Goal: Task Accomplishment & Management: Manage account settings

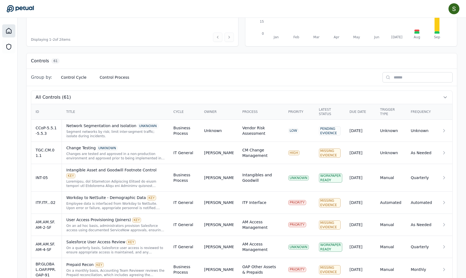
scroll to position [120, 0]
click at [362, 131] on icon at bounding box center [443, 130] width 5 height 5
click at [362, 128] on td at bounding box center [444, 130] width 15 height 22
click at [362, 130] on icon at bounding box center [443, 130] width 5 height 5
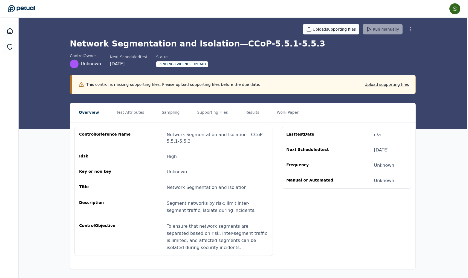
scroll to position [4, 0]
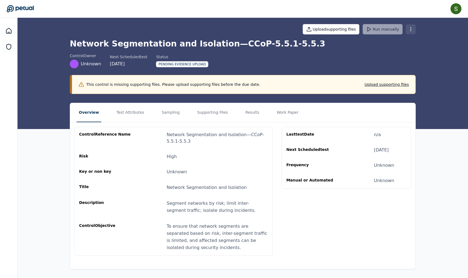
click at [362, 31] on html "[PERSON_NAME] [PERSON_NAME][EMAIL_ADDRESS] Sign out Upload supporting files Run…" at bounding box center [234, 137] width 468 height 282
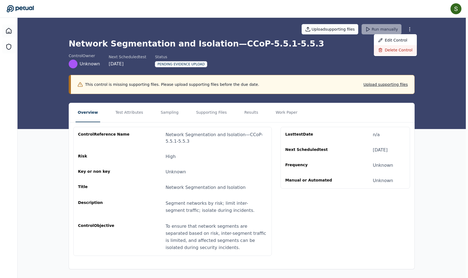
click at [362, 50] on div "Delete control" at bounding box center [395, 50] width 43 height 10
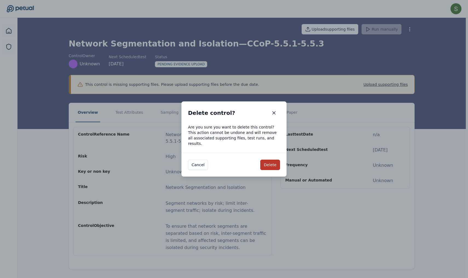
click at [271, 162] on button "Delete" at bounding box center [270, 165] width 20 height 10
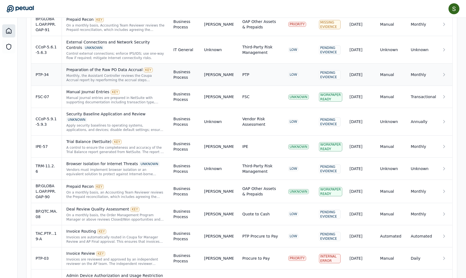
scroll to position [343, 0]
click at [362, 166] on icon at bounding box center [443, 168] width 5 height 5
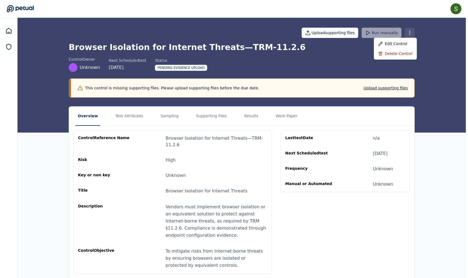
click at [362, 32] on html "[PERSON_NAME] [PERSON_NAME][EMAIL_ADDRESS] Sign out Upload supporting files Run…" at bounding box center [234, 148] width 468 height 296
click at [362, 53] on div "Delete control" at bounding box center [395, 54] width 43 height 10
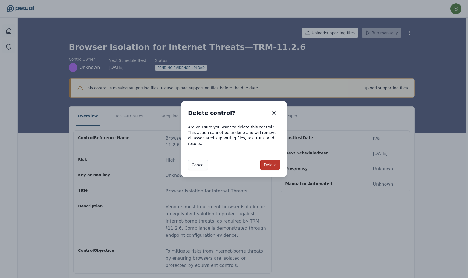
click at [277, 164] on button "Delete" at bounding box center [270, 165] width 20 height 10
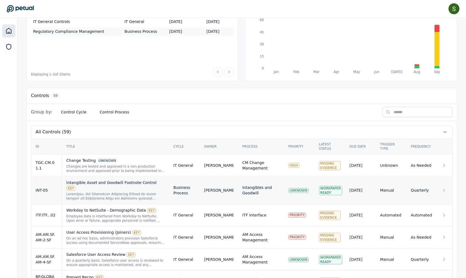
scroll to position [84, 0]
click at [253, 147] on th "Process" at bounding box center [261, 147] width 46 height 16
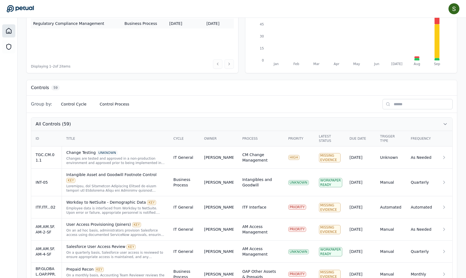
scroll to position [93, 0]
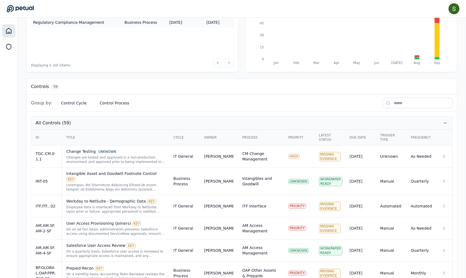
click at [362, 122] on icon at bounding box center [444, 122] width 5 height 5
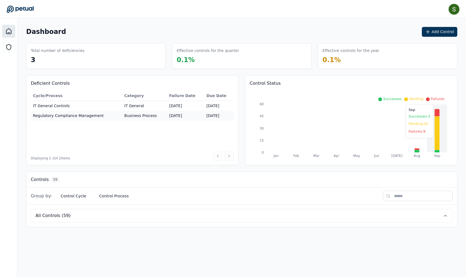
scroll to position [0, 0]
click at [362, 217] on icon at bounding box center [446, 216] width 5 height 5
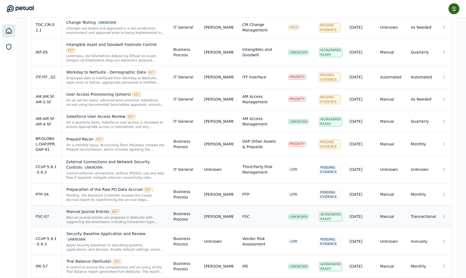
scroll to position [235, 0]
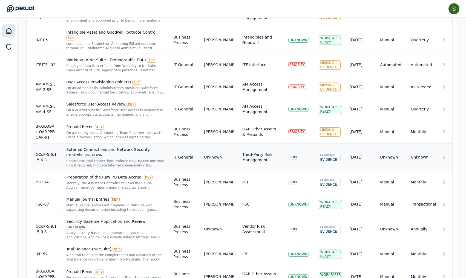
click at [362, 155] on icon at bounding box center [443, 157] width 5 height 5
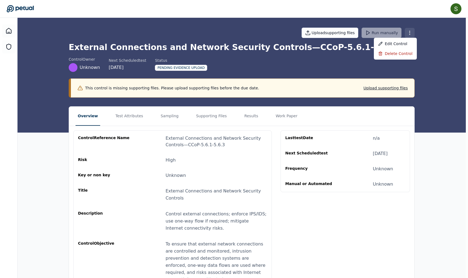
click at [362, 34] on html "[PERSON_NAME] [PERSON_NAME][EMAIL_ADDRESS] Sign out Upload supporting files Run…" at bounding box center [234, 155] width 468 height 310
click at [362, 54] on div "Delete control" at bounding box center [395, 54] width 43 height 10
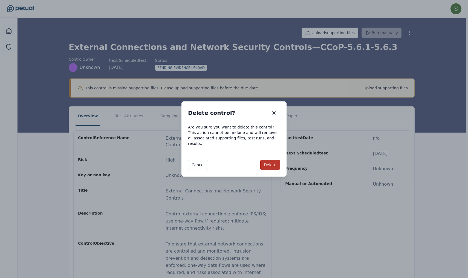
click at [277, 163] on button "Delete" at bounding box center [270, 165] width 20 height 10
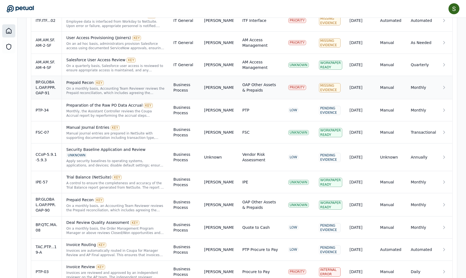
scroll to position [281, 0]
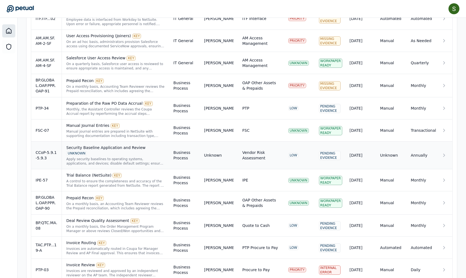
click at [362, 153] on icon at bounding box center [443, 155] width 5 height 5
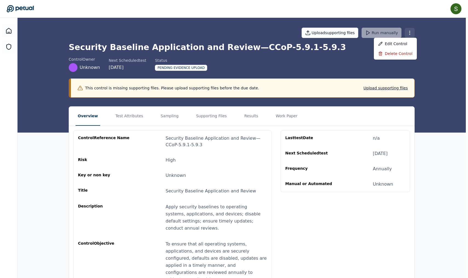
click at [362, 30] on html "[PERSON_NAME] [PERSON_NAME][EMAIL_ADDRESS] Sign out Upload supporting files Run…" at bounding box center [234, 155] width 468 height 310
click at [362, 54] on div "Delete control" at bounding box center [395, 54] width 43 height 10
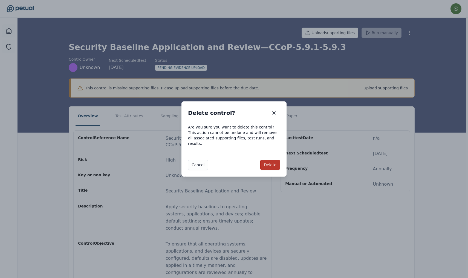
click at [278, 161] on button "Delete" at bounding box center [270, 165] width 20 height 10
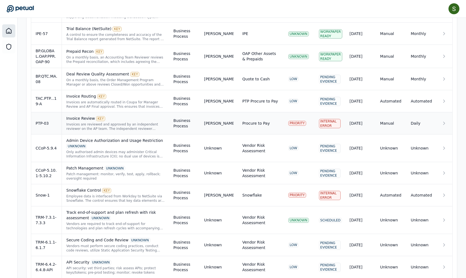
scroll to position [400, 0]
click at [362, 146] on icon at bounding box center [443, 148] width 5 height 5
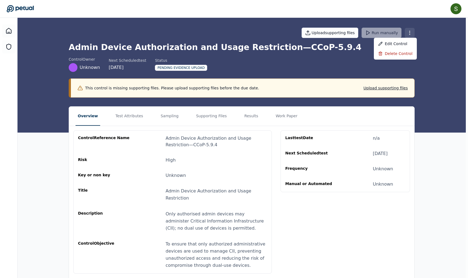
click at [362, 32] on html "[PERSON_NAME] [PERSON_NAME][EMAIL_ADDRESS] Sign out Upload supporting files Run…" at bounding box center [234, 148] width 468 height 296
click at [362, 53] on div "Delete control" at bounding box center [395, 54] width 43 height 10
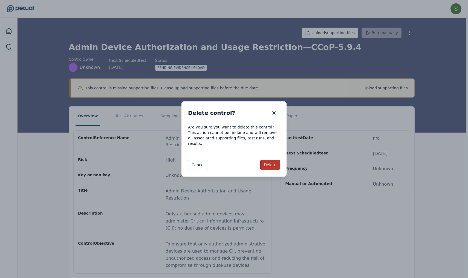
click at [274, 163] on button "Delete" at bounding box center [270, 165] width 20 height 10
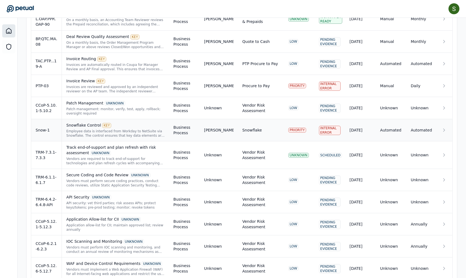
scroll to position [435, 0]
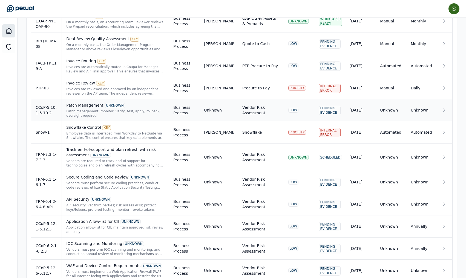
click at [362, 109] on icon at bounding box center [443, 110] width 1 height 3
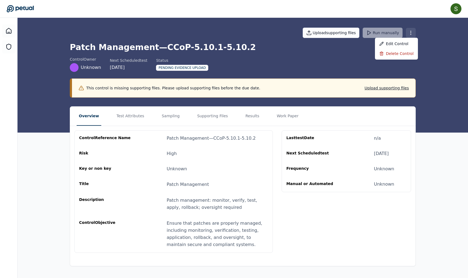
click at [362, 33] on html "[PERSON_NAME] [PERSON_NAME][EMAIL_ADDRESS] Sign out Upload supporting files Run…" at bounding box center [234, 139] width 468 height 278
click at [362, 54] on div "Delete control" at bounding box center [396, 54] width 43 height 10
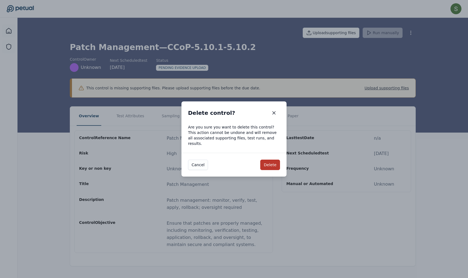
click at [274, 160] on button "Delete" at bounding box center [270, 165] width 20 height 10
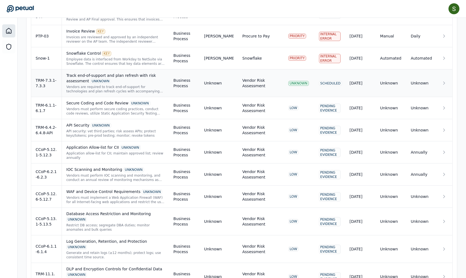
scroll to position [488, 0]
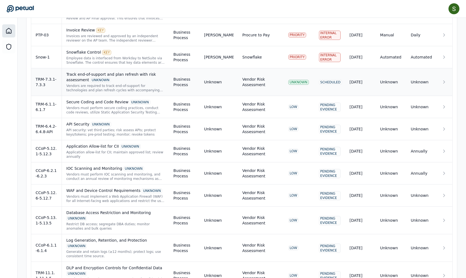
click at [362, 79] on icon at bounding box center [443, 81] width 5 height 5
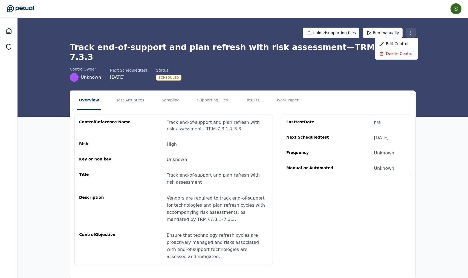
click at [362, 33] on html "[PERSON_NAME] [PERSON_NAME][EMAIL_ADDRESS] Sign out Upload supporting files Run…" at bounding box center [234, 143] width 468 height 287
click at [362, 56] on div "Delete control" at bounding box center [396, 54] width 43 height 10
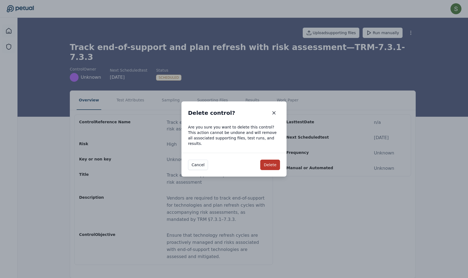
click at [276, 160] on button "Delete" at bounding box center [270, 165] width 20 height 10
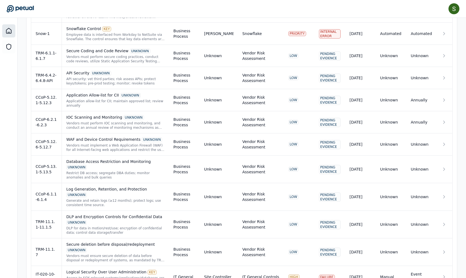
scroll to position [512, 0]
click at [362, 137] on td at bounding box center [444, 144] width 15 height 22
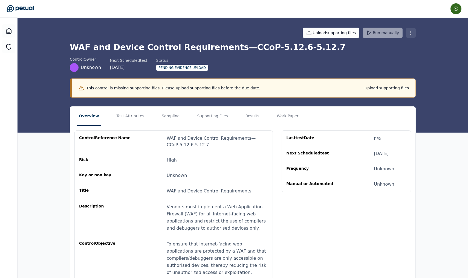
click at [362, 33] on html "[PERSON_NAME] [PERSON_NAME][EMAIL_ADDRESS] Sign out Upload supporting files Run…" at bounding box center [234, 151] width 468 height 303
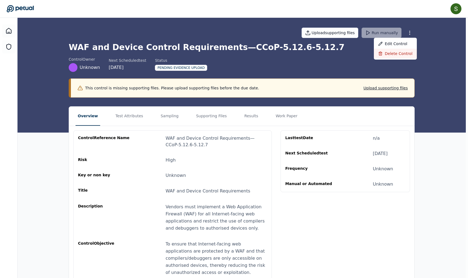
click at [362, 53] on div "Delete control" at bounding box center [395, 54] width 43 height 10
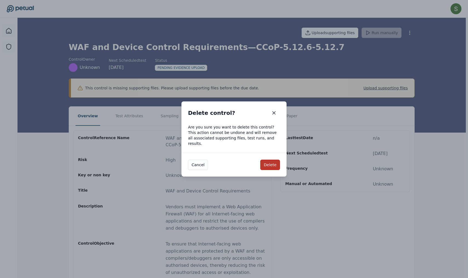
click at [277, 163] on button "Delete" at bounding box center [270, 165] width 20 height 10
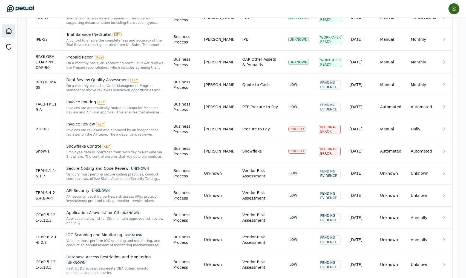
scroll to position [397, 0]
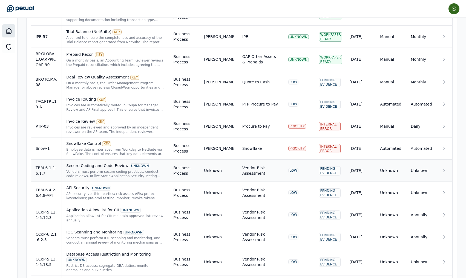
click at [362, 168] on icon at bounding box center [443, 170] width 5 height 5
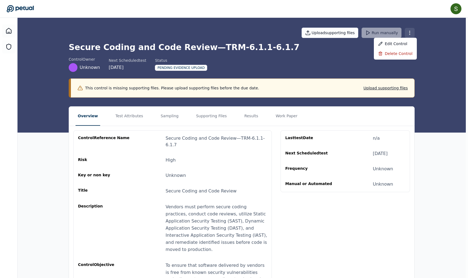
click at [362, 34] on html "[PERSON_NAME] [PERSON_NAME][EMAIL_ADDRESS] Sign out Upload supporting files Run…" at bounding box center [234, 158] width 468 height 317
click at [362, 50] on div "Delete control" at bounding box center [395, 54] width 43 height 10
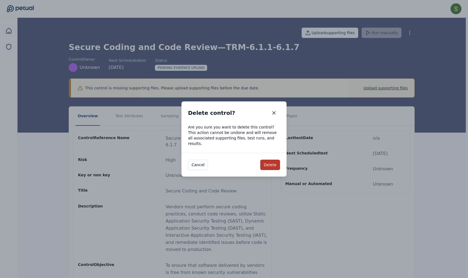
click at [273, 162] on button "Delete" at bounding box center [270, 165] width 20 height 10
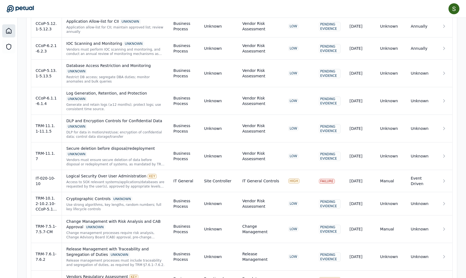
scroll to position [567, 0]
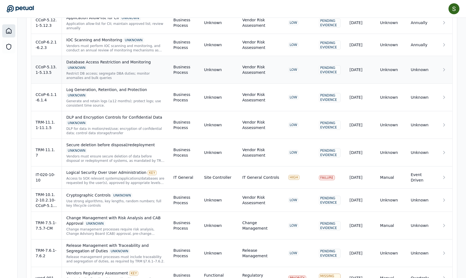
click at [362, 67] on icon at bounding box center [443, 69] width 5 height 5
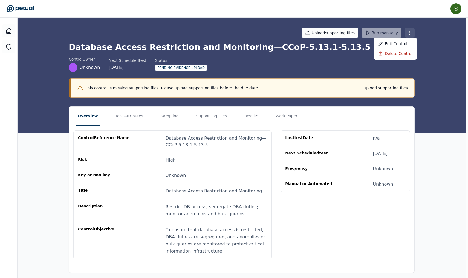
click at [362, 34] on html "[PERSON_NAME] [PERSON_NAME][EMAIL_ADDRESS] Sign out Upload supporting files Run…" at bounding box center [234, 141] width 468 height 282
click at [362, 53] on div "Delete control" at bounding box center [395, 54] width 43 height 10
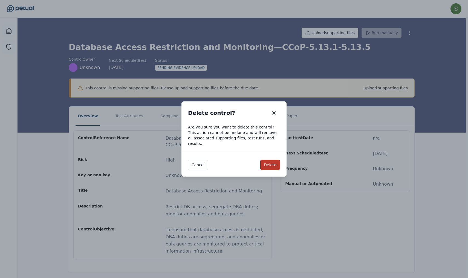
click at [272, 162] on button "Delete" at bounding box center [270, 165] width 20 height 10
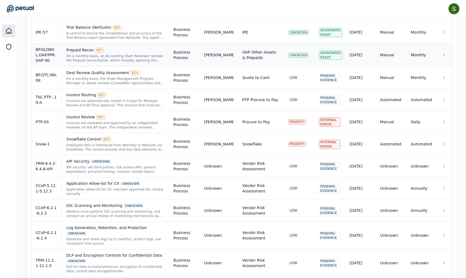
scroll to position [402, 0]
click at [362, 163] on icon at bounding box center [443, 165] width 5 height 5
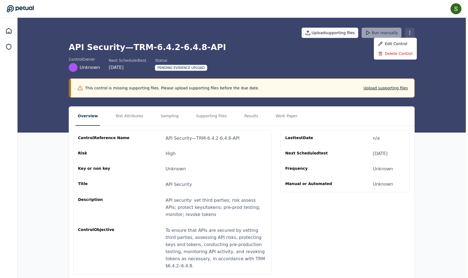
click at [362, 32] on html "[PERSON_NAME] [PERSON_NAME][EMAIL_ADDRESS] Sign out Upload supporting files Run…" at bounding box center [234, 148] width 468 height 297
click at [362, 56] on div "Delete control" at bounding box center [395, 54] width 43 height 10
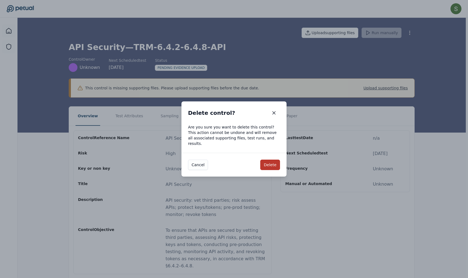
click at [270, 161] on button "Delete" at bounding box center [270, 165] width 20 height 10
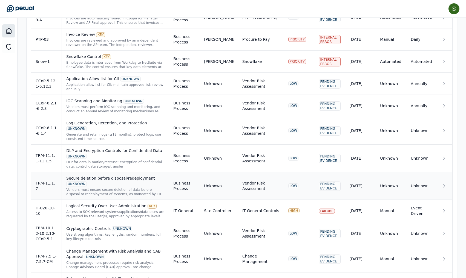
scroll to position [484, 0]
click at [362, 128] on icon at bounding box center [443, 130] width 5 height 5
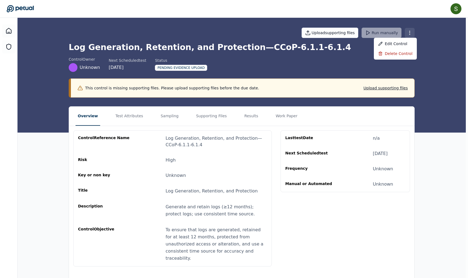
click at [362, 33] on html "[PERSON_NAME] [PERSON_NAME][EMAIL_ADDRESS] Sign out Upload supporting files Run…" at bounding box center [234, 144] width 468 height 289
click at [362, 54] on div "Delete control" at bounding box center [395, 54] width 43 height 10
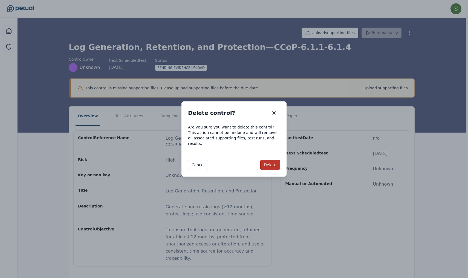
click at [276, 160] on button "Delete" at bounding box center [270, 165] width 20 height 10
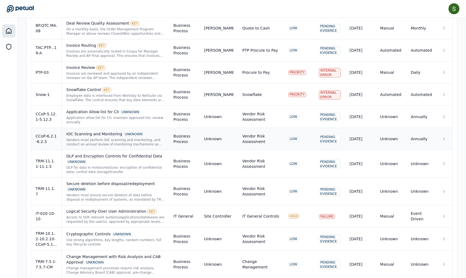
scroll to position [455, 0]
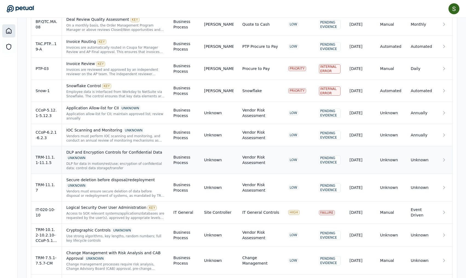
click at [362, 159] on icon at bounding box center [443, 160] width 1 height 3
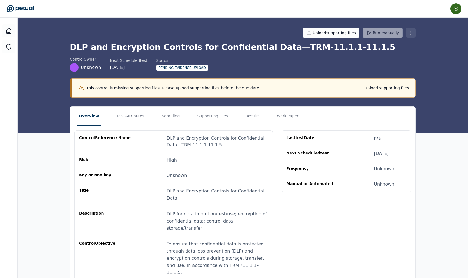
click at [362, 34] on html "[PERSON_NAME] [PERSON_NAME][EMAIL_ADDRESS] Sign out Upload supporting files Run…" at bounding box center [234, 151] width 468 height 303
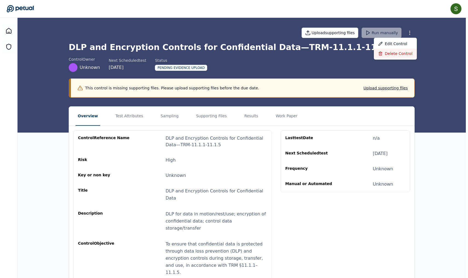
click at [362, 53] on div "Delete control" at bounding box center [395, 54] width 43 height 10
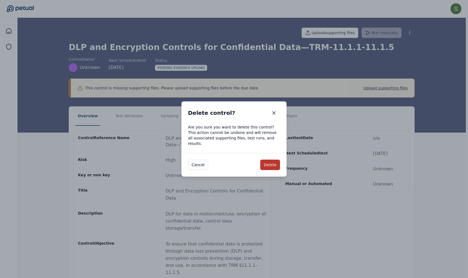
click at [274, 161] on button "Delete" at bounding box center [270, 165] width 20 height 10
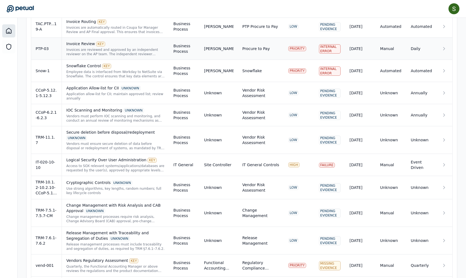
scroll to position [475, 0]
click at [362, 133] on td at bounding box center [444, 140] width 15 height 28
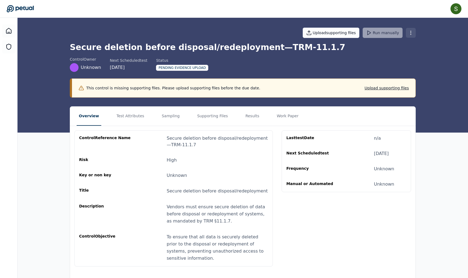
click at [362, 36] on html "[PERSON_NAME] [PERSON_NAME][EMAIL_ADDRESS] Sign out Upload supporting files Run…" at bounding box center [234, 144] width 468 height 289
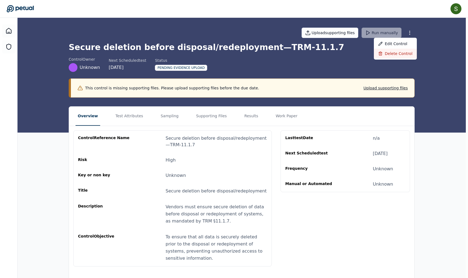
click at [362, 54] on div "Delete control" at bounding box center [395, 54] width 43 height 10
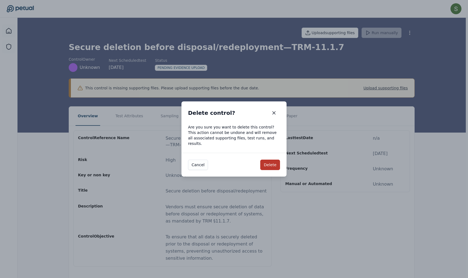
click at [271, 162] on button "Delete" at bounding box center [270, 165] width 20 height 10
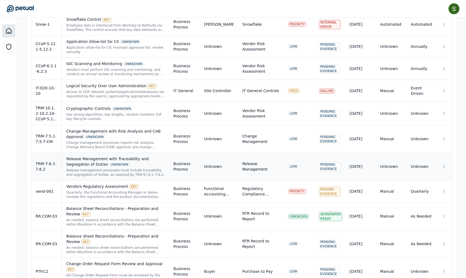
scroll to position [521, 0]
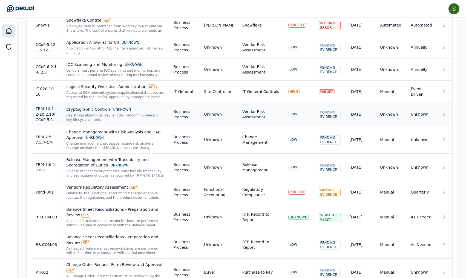
click at [362, 112] on icon at bounding box center [443, 114] width 5 height 5
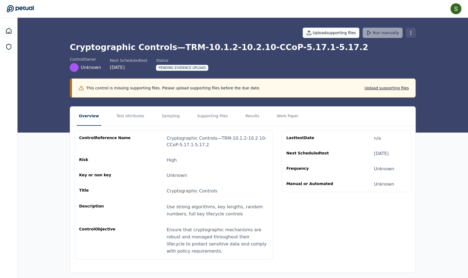
click at [362, 33] on html "[PERSON_NAME] [PERSON_NAME][EMAIL_ADDRESS] Sign out Upload supporting files Run…" at bounding box center [234, 141] width 468 height 282
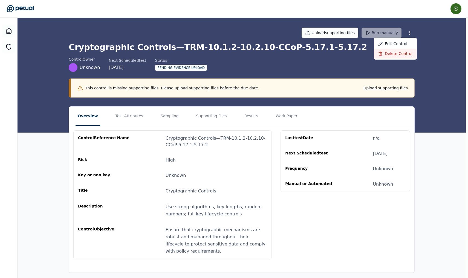
click at [362, 52] on div "Delete control" at bounding box center [395, 54] width 43 height 10
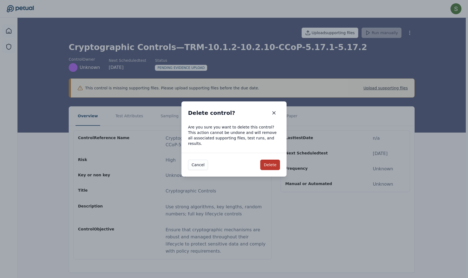
click at [270, 162] on button "Delete" at bounding box center [270, 165] width 20 height 10
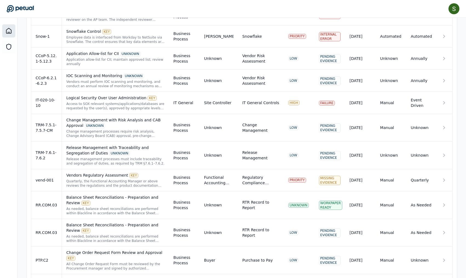
scroll to position [510, 0]
click at [362, 125] on icon at bounding box center [443, 127] width 5 height 5
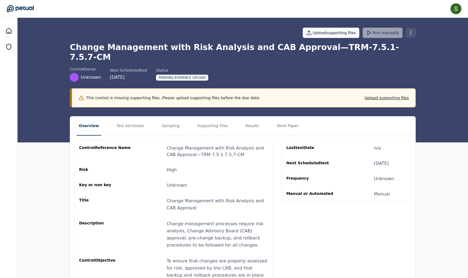
click at [362, 35] on html "[PERSON_NAME] [PERSON_NAME][EMAIL_ADDRESS] Sign out Upload supporting files Run…" at bounding box center [234, 160] width 468 height 320
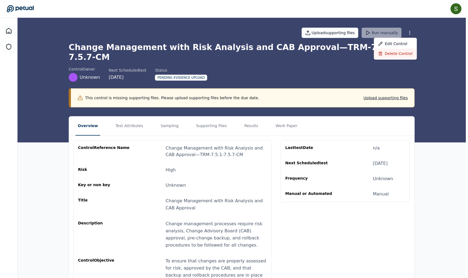
click at [362, 53] on div "Delete control" at bounding box center [395, 54] width 43 height 10
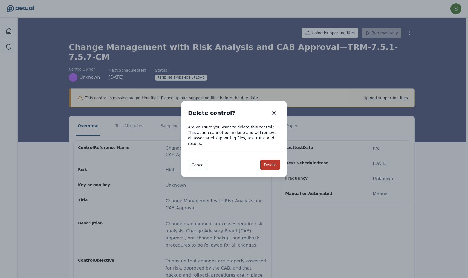
click at [268, 161] on button "Delete" at bounding box center [270, 165] width 20 height 10
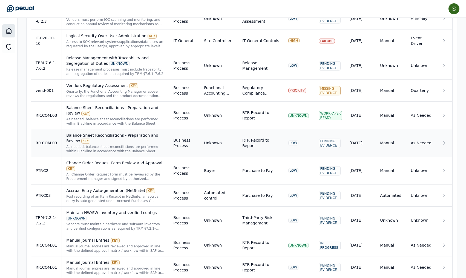
scroll to position [572, 0]
click at [362, 168] on icon at bounding box center [443, 170] width 5 height 5
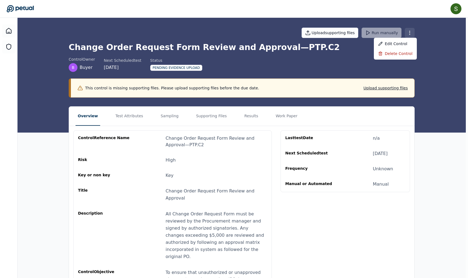
click at [362, 31] on html "[PERSON_NAME] [PERSON_NAME][EMAIL_ADDRESS] Sign out Upload supporting files Run…" at bounding box center [234, 166] width 468 height 332
click at [362, 52] on div "Delete control" at bounding box center [395, 54] width 43 height 10
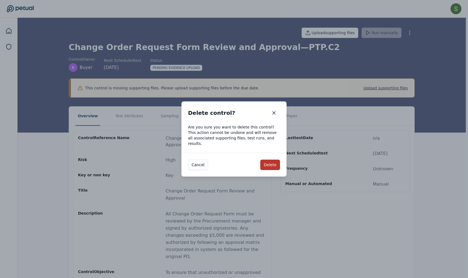
click at [273, 160] on button "Delete" at bounding box center [270, 165] width 20 height 10
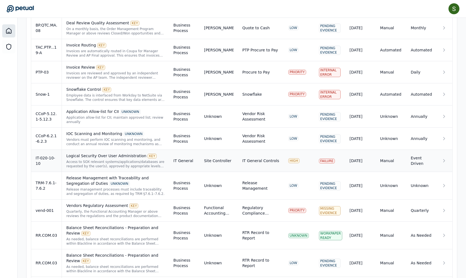
scroll to position [475, 0]
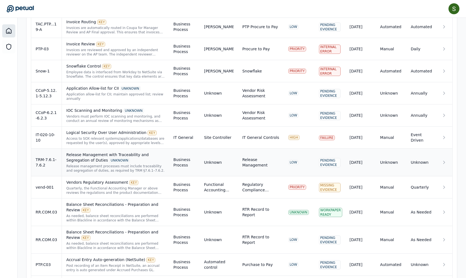
click at [362, 160] on icon at bounding box center [443, 162] width 5 height 5
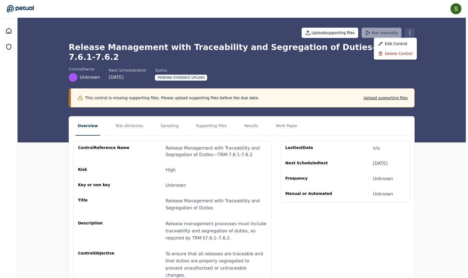
click at [362, 37] on html "[PERSON_NAME] [PERSON_NAME][EMAIL_ADDRESS] Sign out Upload supporting files Run…" at bounding box center [234, 153] width 468 height 306
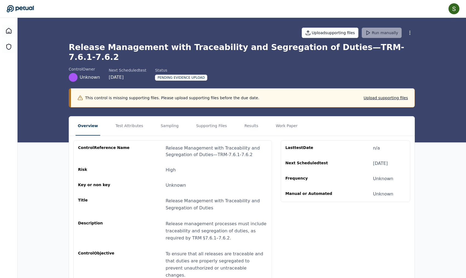
click at [362, 56] on html "[PERSON_NAME] [PERSON_NAME][EMAIL_ADDRESS] Sign out Upload supporting files Run…" at bounding box center [233, 153] width 466 height 306
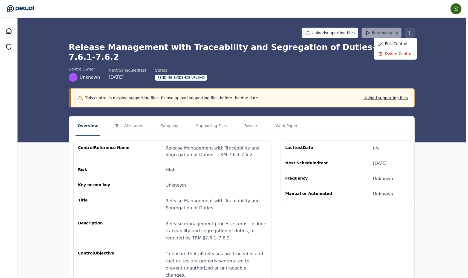
click at [362, 32] on html "[PERSON_NAME] [PERSON_NAME][EMAIL_ADDRESS] Sign out Upload supporting files Run…" at bounding box center [234, 153] width 468 height 306
click at [362, 53] on div "Delete control" at bounding box center [395, 54] width 43 height 10
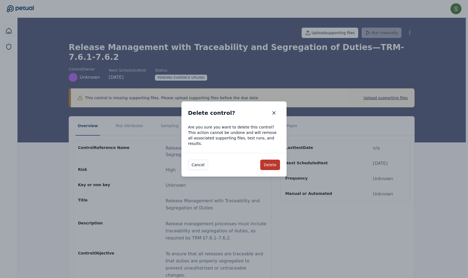
click at [276, 162] on button "Delete" at bounding box center [270, 165] width 20 height 10
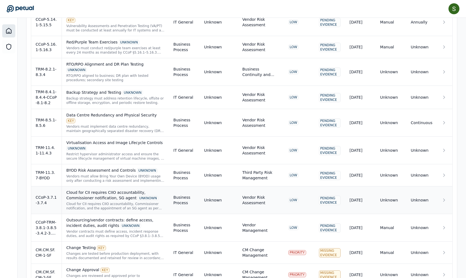
scroll to position [992, 0]
click at [362, 226] on icon at bounding box center [443, 228] width 5 height 5
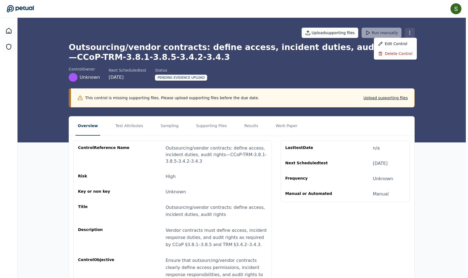
click at [362, 32] on html "[PERSON_NAME] [PERSON_NAME][EMAIL_ADDRESS] Sign out Upload supporting files Run…" at bounding box center [234, 160] width 468 height 320
click at [362, 52] on div "Delete control" at bounding box center [395, 54] width 43 height 10
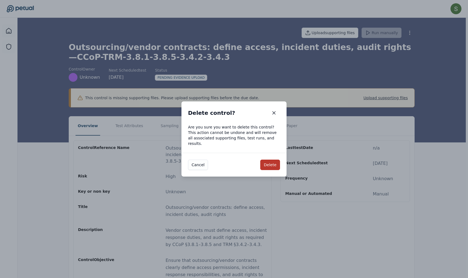
click at [278, 166] on button "Delete" at bounding box center [270, 165] width 20 height 10
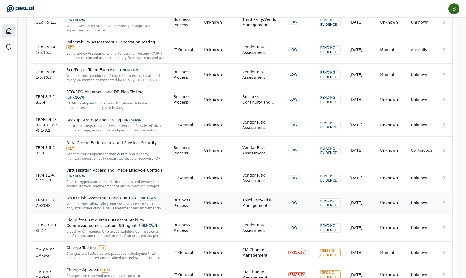
scroll to position [964, 0]
click at [362, 226] on icon at bounding box center [443, 228] width 5 height 5
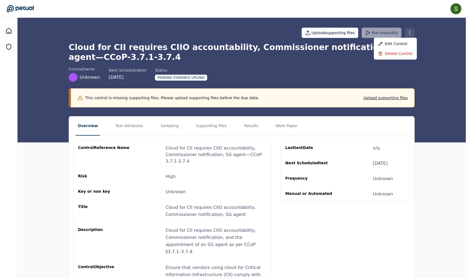
click at [362, 36] on html "[PERSON_NAME] [PERSON_NAME][EMAIL_ADDRESS] Sign out Upload supporting files Run…" at bounding box center [234, 163] width 468 height 327
click at [362, 55] on div "Delete control" at bounding box center [395, 54] width 43 height 10
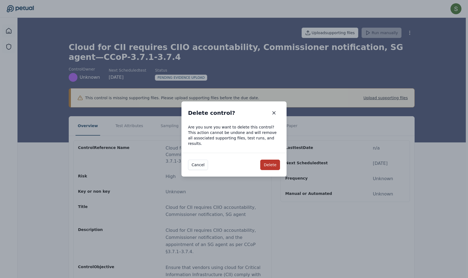
click at [276, 160] on button "Delete" at bounding box center [270, 165] width 20 height 10
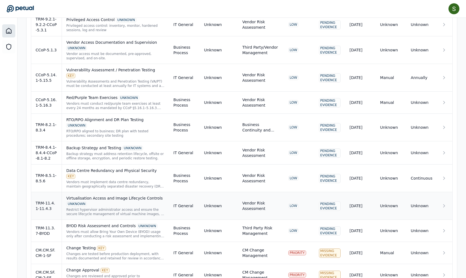
scroll to position [936, 0]
click at [362, 230] on icon at bounding box center [443, 231] width 1 height 3
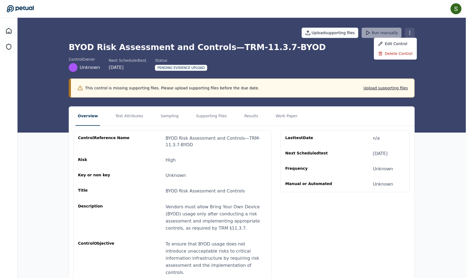
click at [362, 29] on html "[PERSON_NAME] [PERSON_NAME][EMAIL_ADDRESS] Sign out Upload supporting files Run…" at bounding box center [234, 151] width 468 height 303
click at [362, 54] on div "Delete control" at bounding box center [395, 54] width 43 height 10
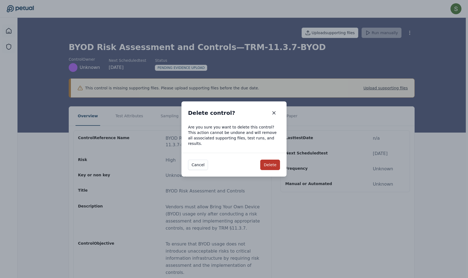
click at [272, 164] on button "Delete" at bounding box center [270, 165] width 20 height 10
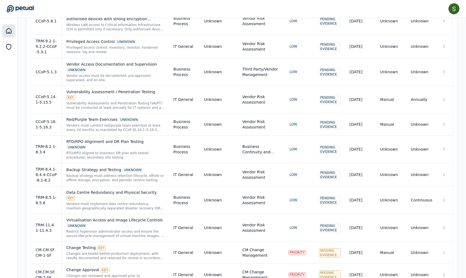
scroll to position [914, 0]
click at [362, 226] on icon at bounding box center [443, 228] width 5 height 5
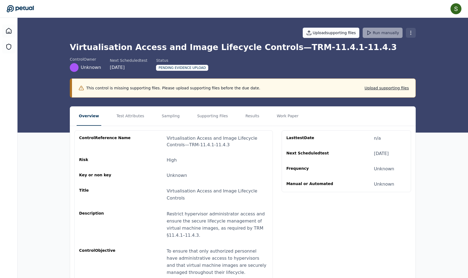
click at [362, 33] on html "[PERSON_NAME] [PERSON_NAME][EMAIL_ADDRESS] Sign out Upload supporting files Run…" at bounding box center [234, 151] width 468 height 303
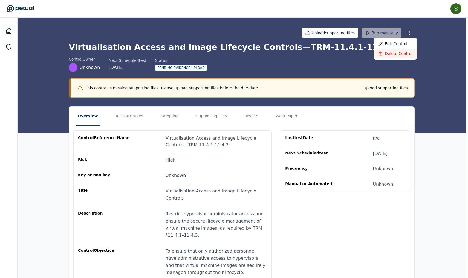
click at [362, 53] on div "Delete control" at bounding box center [395, 54] width 43 height 10
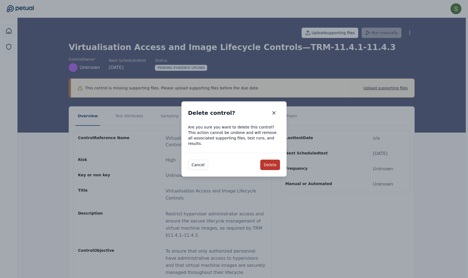
click at [274, 166] on button "Delete" at bounding box center [270, 165] width 20 height 10
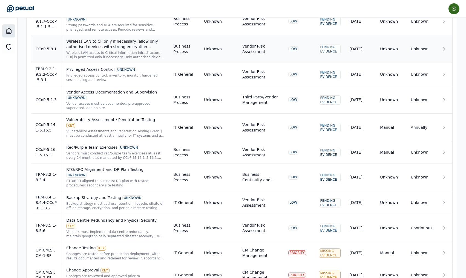
scroll to position [887, 0]
click at [362, 200] on icon at bounding box center [443, 202] width 5 height 5
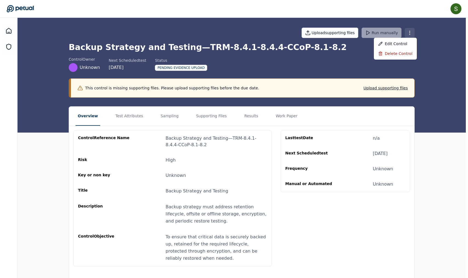
click at [362, 36] on html "[PERSON_NAME] [PERSON_NAME][EMAIL_ADDRESS] Sign out Upload supporting files Run…" at bounding box center [234, 144] width 468 height 289
click at [362, 56] on div "Delete control" at bounding box center [395, 54] width 43 height 10
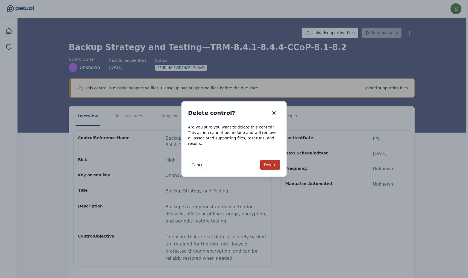
click at [278, 161] on button "Delete" at bounding box center [270, 165] width 20 height 10
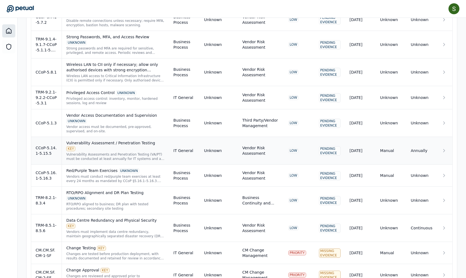
scroll to position [863, 0]
click at [362, 215] on td at bounding box center [444, 229] width 15 height 28
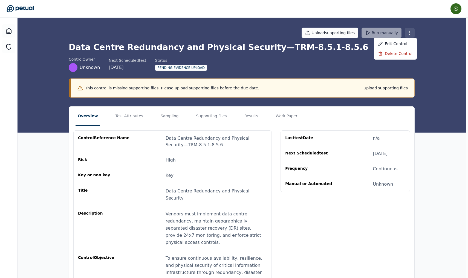
click at [362, 35] on html "[PERSON_NAME] [PERSON_NAME][EMAIL_ADDRESS] Sign out Upload supporting files Run…" at bounding box center [234, 155] width 468 height 310
click at [362, 52] on div "Delete control" at bounding box center [395, 54] width 43 height 10
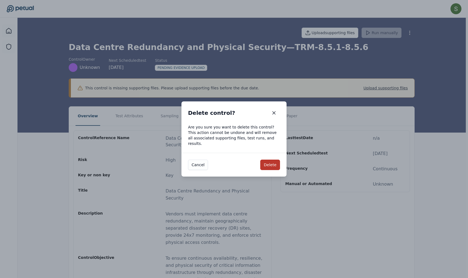
click at [271, 164] on button "Delete" at bounding box center [270, 165] width 20 height 10
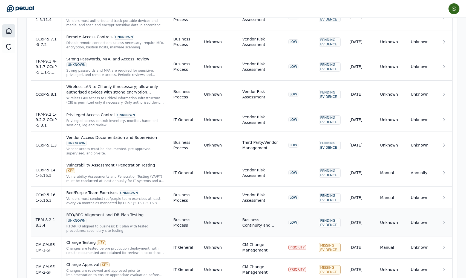
scroll to position [841, 0]
click at [362, 220] on icon at bounding box center [443, 222] width 5 height 5
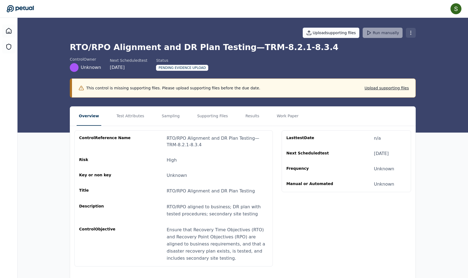
click at [362, 34] on html "[PERSON_NAME] [PERSON_NAME][EMAIL_ADDRESS] Sign out Upload supporting files Run…" at bounding box center [234, 144] width 468 height 289
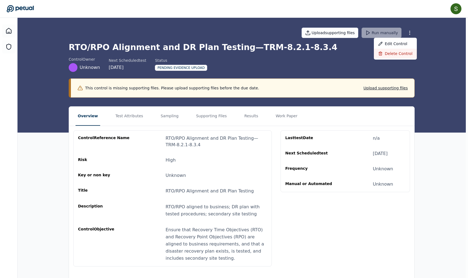
click at [362, 52] on div "Delete control" at bounding box center [395, 54] width 43 height 10
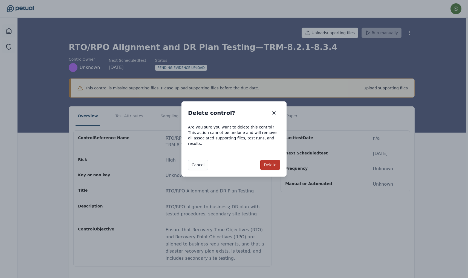
click at [274, 163] on button "Delete" at bounding box center [270, 165] width 20 height 10
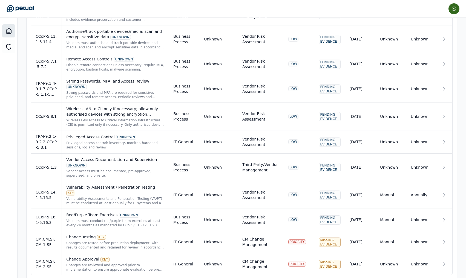
scroll to position [819, 0]
click at [362, 218] on icon at bounding box center [443, 220] width 5 height 5
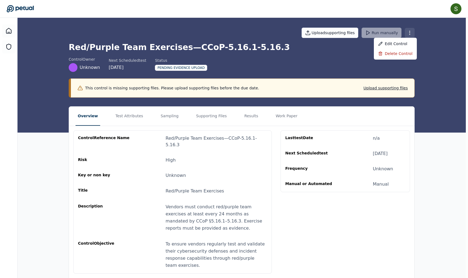
click at [362, 36] on html "[PERSON_NAME] [PERSON_NAME][EMAIL_ADDRESS] Sign out Upload supporting files Run…" at bounding box center [234, 148] width 468 height 296
click at [362, 53] on div "Delete control" at bounding box center [395, 54] width 43 height 10
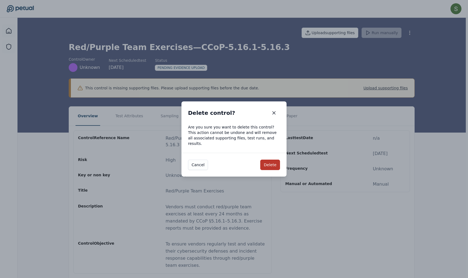
click at [272, 160] on button "Delete" at bounding box center [270, 165] width 20 height 10
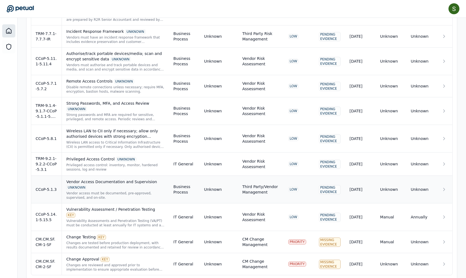
scroll to position [797, 0]
click at [362, 187] on icon at bounding box center [443, 189] width 5 height 5
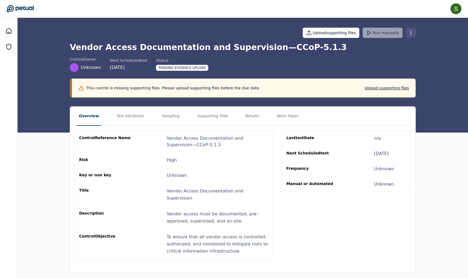
click at [362, 34] on html "[PERSON_NAME] [PERSON_NAME][EMAIL_ADDRESS] Sign out Upload supporting files Run…" at bounding box center [234, 141] width 468 height 282
click at [362, 55] on div "Delete control" at bounding box center [396, 54] width 43 height 10
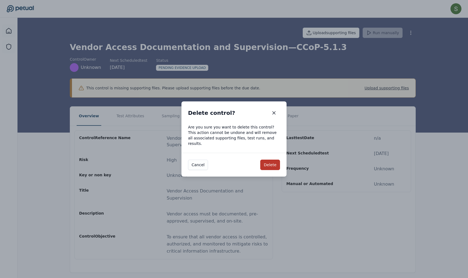
click at [277, 161] on button "Delete" at bounding box center [270, 165] width 20 height 10
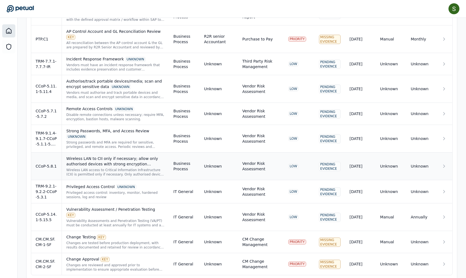
scroll to position [769, 0]
click at [362, 189] on icon at bounding box center [443, 191] width 5 height 5
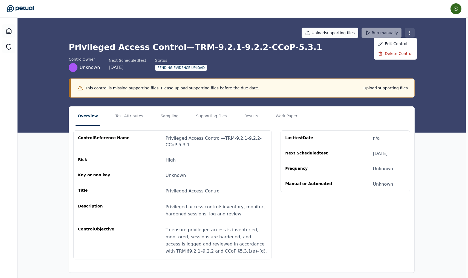
click at [362, 34] on html "[PERSON_NAME] [PERSON_NAME][EMAIL_ADDRESS] Sign out Upload supporting files Run…" at bounding box center [234, 141] width 468 height 282
click at [362, 53] on div "Delete control" at bounding box center [395, 54] width 43 height 10
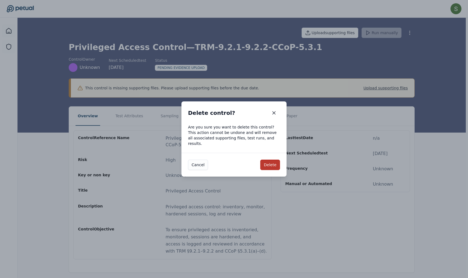
click at [273, 164] on button "Delete" at bounding box center [270, 165] width 20 height 10
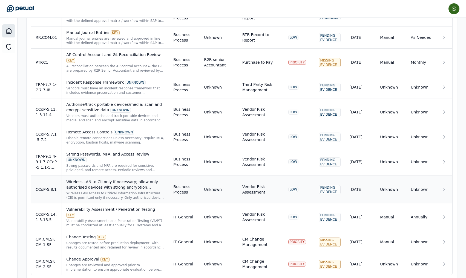
scroll to position [746, 0]
click at [362, 187] on icon at bounding box center [443, 189] width 5 height 5
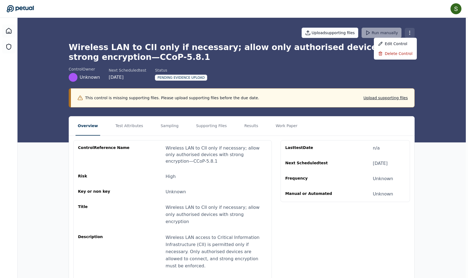
click at [362, 35] on html "[PERSON_NAME] [PERSON_NAME][EMAIL_ADDRESS] Sign out Upload supporting files Run…" at bounding box center [234, 167] width 468 height 334
click at [362, 53] on div "Delete control" at bounding box center [395, 54] width 43 height 10
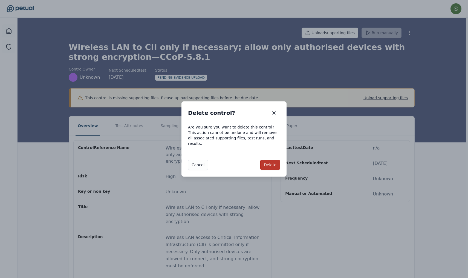
click at [272, 162] on button "Delete" at bounding box center [270, 165] width 20 height 10
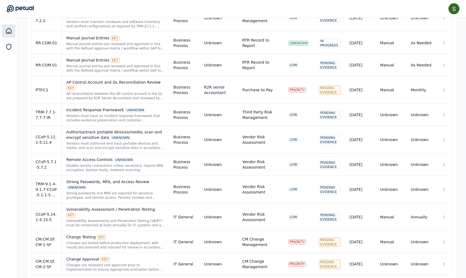
scroll to position [718, 0]
click at [362, 215] on icon at bounding box center [443, 217] width 5 height 5
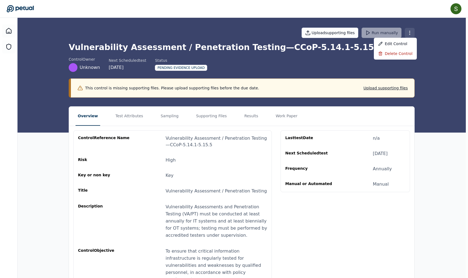
click at [362, 31] on html "[PERSON_NAME] [PERSON_NAME][EMAIL_ADDRESS] Sign out Upload supporting files Run…" at bounding box center [234, 155] width 468 height 310
click at [362, 51] on div "Delete control" at bounding box center [395, 54] width 43 height 10
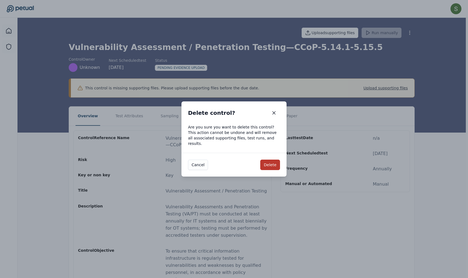
click at [269, 161] on button "Delete" at bounding box center [270, 165] width 20 height 10
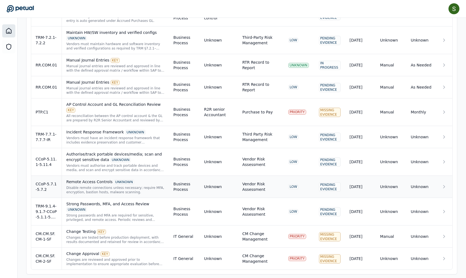
scroll to position [696, 0]
click at [362, 184] on icon at bounding box center [443, 186] width 5 height 5
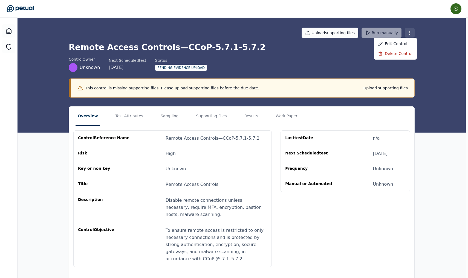
click at [362, 29] on html "[PERSON_NAME] [PERSON_NAME][EMAIL_ADDRESS] Sign out Upload supporting files Run…" at bounding box center [234, 145] width 468 height 290
click at [362, 51] on div "Delete control" at bounding box center [395, 54] width 43 height 10
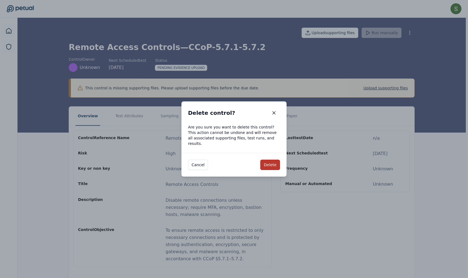
click at [276, 160] on button "Delete" at bounding box center [270, 165] width 20 height 10
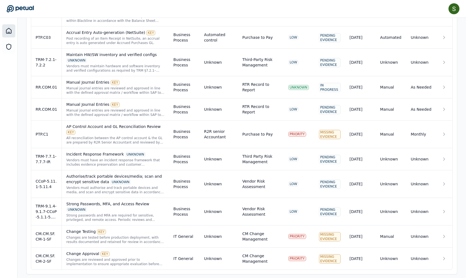
scroll to position [674, 0]
click at [362, 183] on icon at bounding box center [443, 184] width 1 height 3
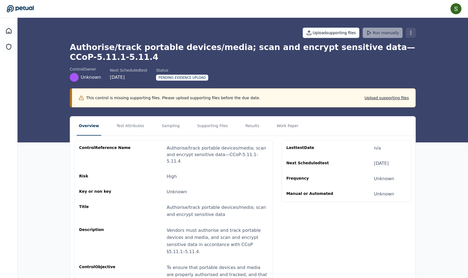
click at [362, 30] on html "[PERSON_NAME] [PERSON_NAME][EMAIL_ADDRESS] Sign out Upload supporting files Run…" at bounding box center [234, 160] width 468 height 320
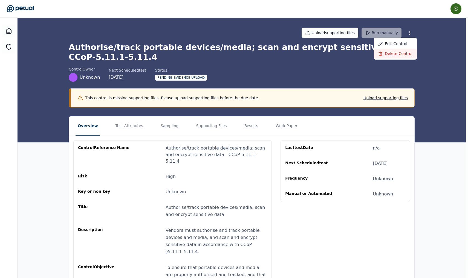
click at [362, 54] on div "Delete control" at bounding box center [395, 54] width 43 height 10
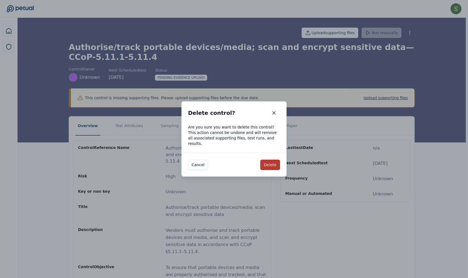
click at [271, 163] on button "Delete" at bounding box center [270, 165] width 20 height 10
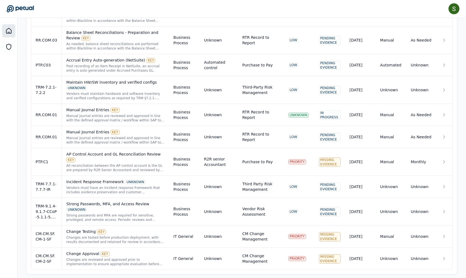
scroll to position [646, 0]
click at [362, 209] on icon at bounding box center [443, 211] width 5 height 5
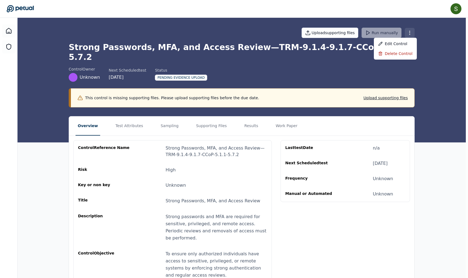
click at [362, 36] on html "[PERSON_NAME] [PERSON_NAME][EMAIL_ADDRESS] Sign out Upload supporting files Run…" at bounding box center [234, 153] width 468 height 306
click at [362, 52] on div "Delete control" at bounding box center [395, 54] width 43 height 10
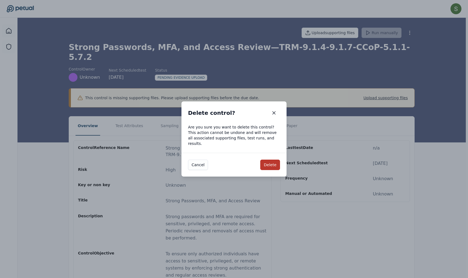
click at [274, 163] on button "Delete" at bounding box center [270, 165] width 20 height 10
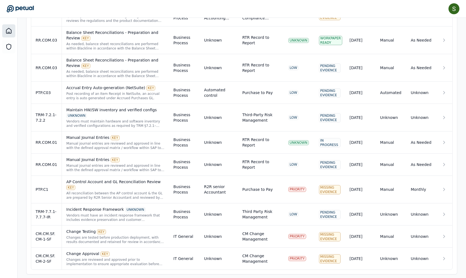
scroll to position [619, 0]
click at [362, 213] on icon at bounding box center [443, 214] width 1 height 3
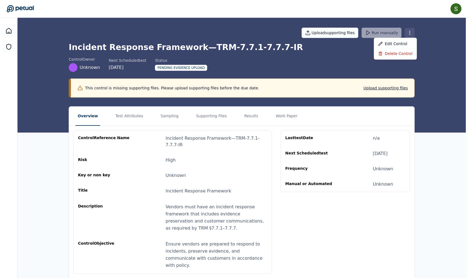
click at [362, 35] on html "[PERSON_NAME] [PERSON_NAME][EMAIL_ADDRESS] Sign out Upload supporting files Run…" at bounding box center [234, 148] width 468 height 296
click at [362, 52] on div "Delete control" at bounding box center [395, 54] width 43 height 10
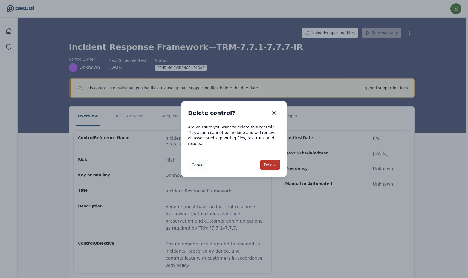
click at [274, 161] on button "Delete" at bounding box center [270, 165] width 20 height 10
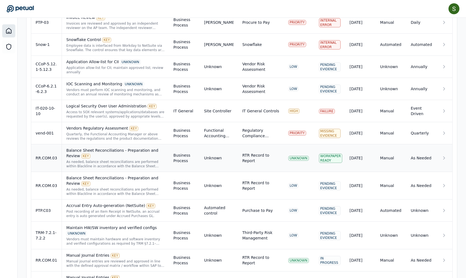
scroll to position [495, 0]
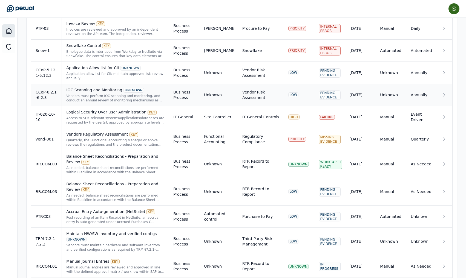
click at [362, 94] on icon at bounding box center [443, 95] width 1 height 3
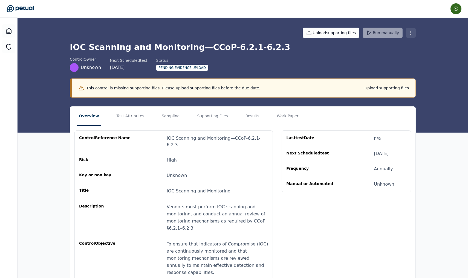
click at [362, 33] on html "[PERSON_NAME] [PERSON_NAME][EMAIL_ADDRESS] Sign out Upload supporting files Run…" at bounding box center [234, 151] width 468 height 303
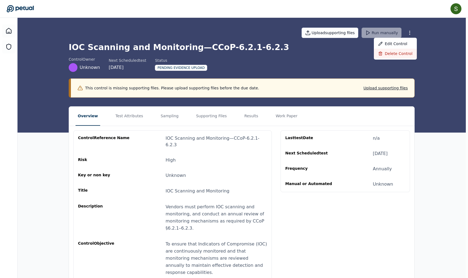
click at [362, 55] on div "Delete control" at bounding box center [395, 54] width 43 height 10
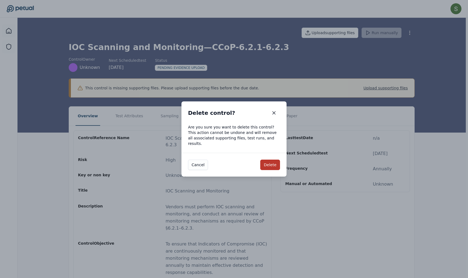
click at [273, 164] on button "Delete" at bounding box center [270, 165] width 20 height 10
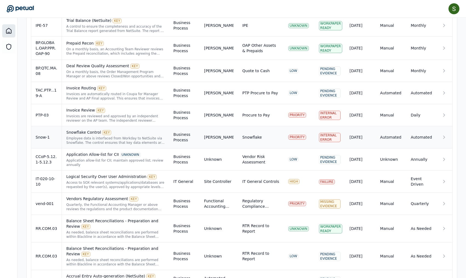
scroll to position [415, 0]
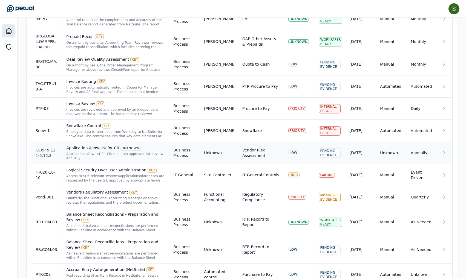
click at [362, 150] on icon at bounding box center [443, 152] width 5 height 5
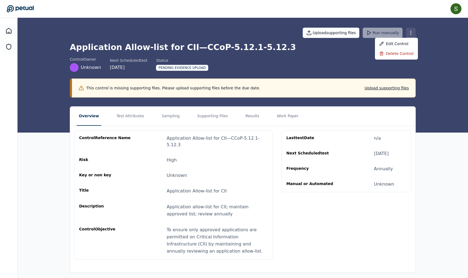
click at [362, 33] on html "[PERSON_NAME] [PERSON_NAME][EMAIL_ADDRESS] Sign out Upload supporting files Run…" at bounding box center [234, 141] width 468 height 282
click at [362, 57] on div "Delete control" at bounding box center [396, 54] width 43 height 10
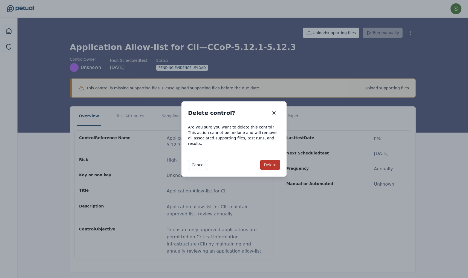
click at [273, 164] on button "Delete" at bounding box center [270, 165] width 20 height 10
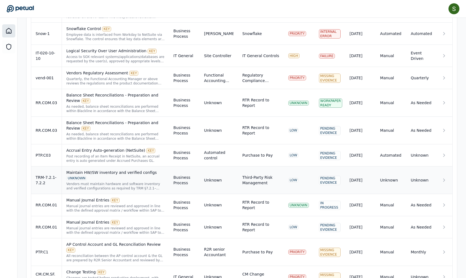
scroll to position [511, 0]
click at [362, 178] on icon at bounding box center [443, 180] width 5 height 5
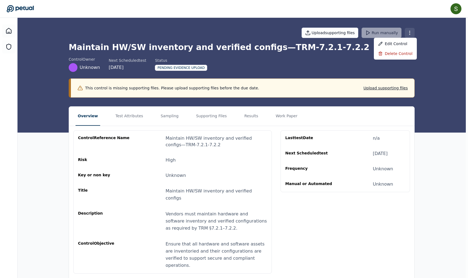
click at [362, 34] on html "[PERSON_NAME] [PERSON_NAME][EMAIL_ADDRESS] Sign out Upload supporting files Run…" at bounding box center [234, 148] width 468 height 296
click at [362, 54] on div "Delete control" at bounding box center [395, 54] width 43 height 10
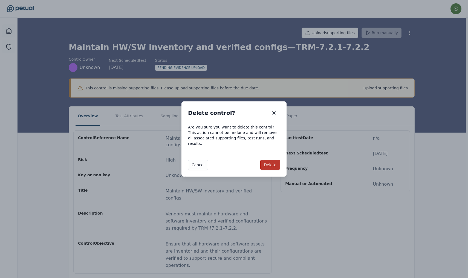
click at [276, 161] on button "Delete" at bounding box center [270, 165] width 20 height 10
